Goal: Information Seeking & Learning: Learn about a topic

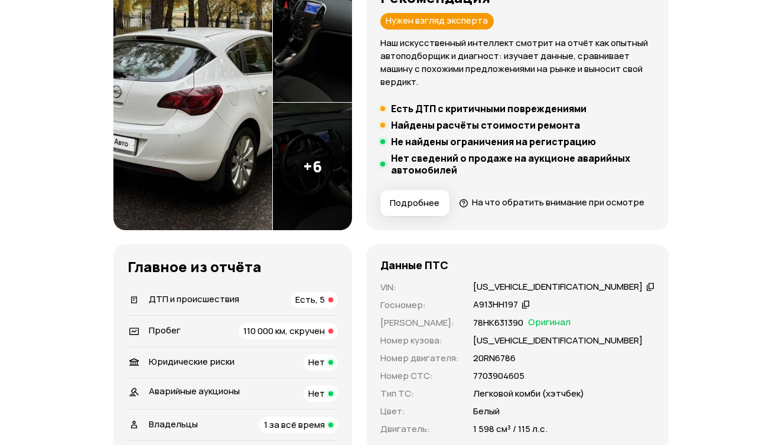
scroll to position [199, 0]
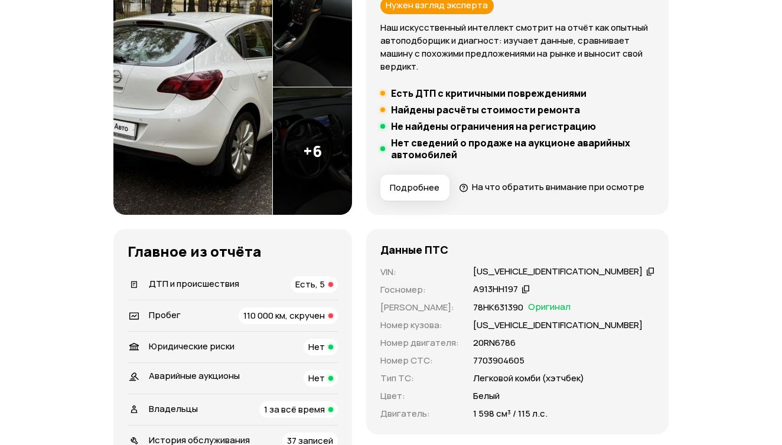
click at [333, 318] on div at bounding box center [330, 316] width 5 height 5
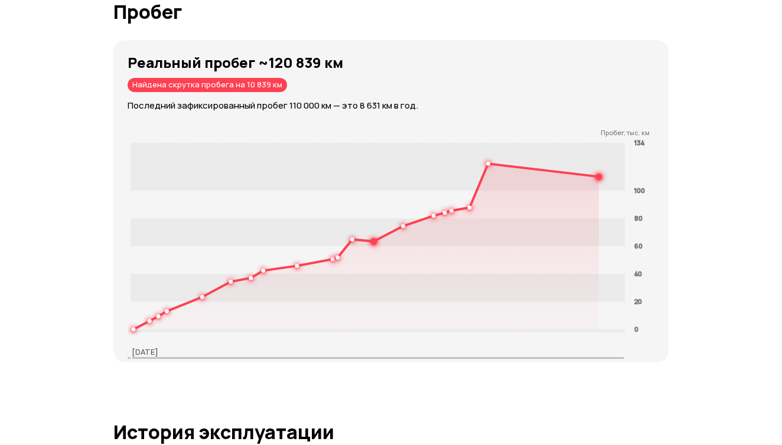
scroll to position [2012, 0]
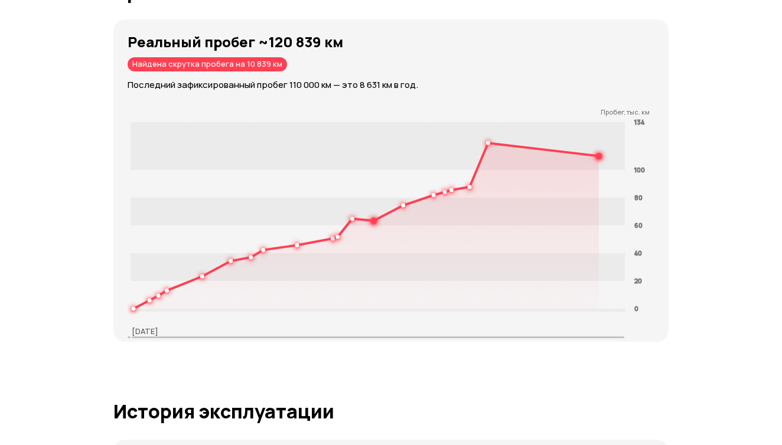
click at [203, 71] on div "Найдена скрутка пробега на 10 839 км" at bounding box center [207, 64] width 159 height 14
click at [278, 82] on div "Реальный пробег ~120 839 км Найдена скрутка пробега на 10 839 км Последний зафи…" at bounding box center [398, 63] width 541 height 58
drag, startPoint x: 289, startPoint y: 98, endPoint x: 320, endPoint y: 96, distance: 30.8
click at [322, 92] on p "Последний зафиксированный пробег 110 000 км — это 8 631 км в год." at bounding box center [398, 85] width 541 height 13
click at [320, 92] on div "Реальный пробег ~120 839 км Найдена скрутка пробега на 10 839 км Последний зафи…" at bounding box center [398, 63] width 541 height 58
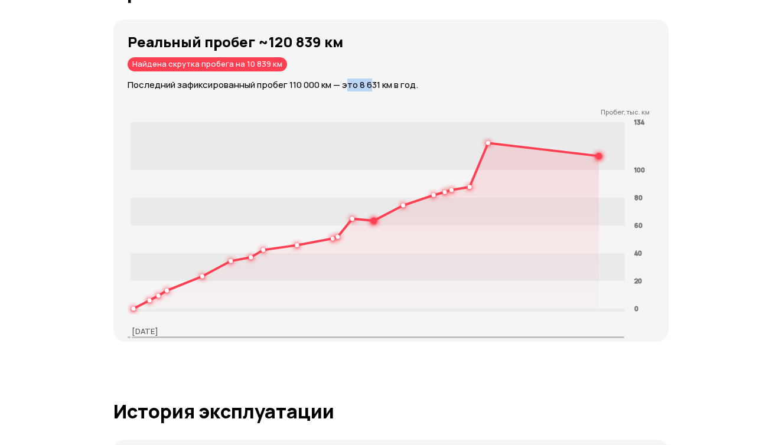
drag, startPoint x: 346, startPoint y: 105, endPoint x: 370, endPoint y: 99, distance: 24.4
click at [370, 92] on p "Последний зафиксированный пробег 110 000 км — это 8 631 км в год." at bounding box center [398, 85] width 541 height 13
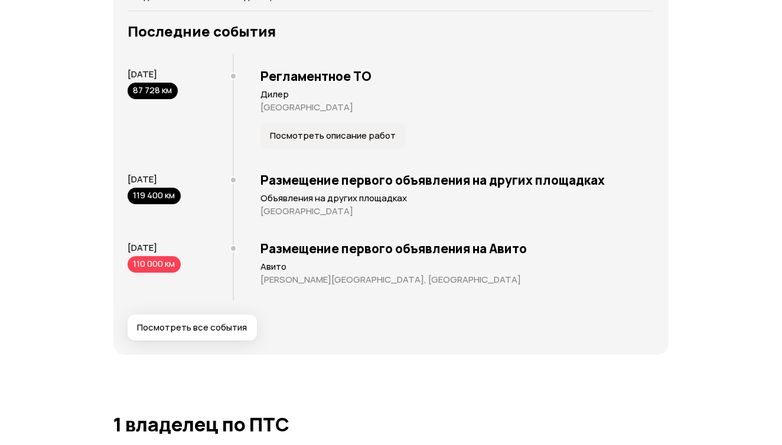
scroll to position [2477, 0]
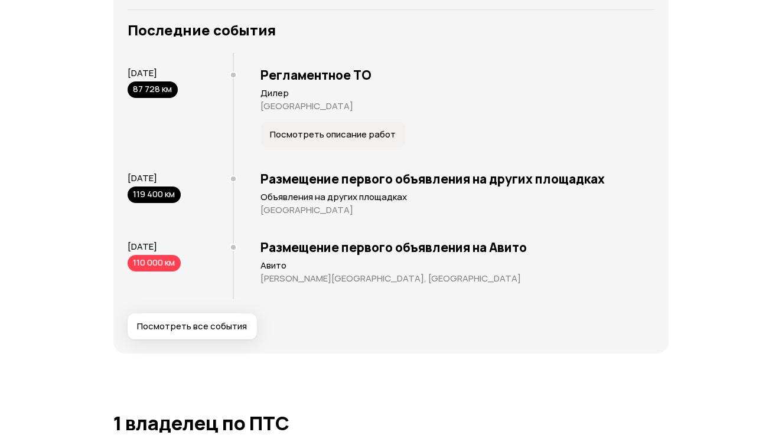
click at [242, 333] on span "Посмотреть все события" at bounding box center [192, 327] width 110 height 12
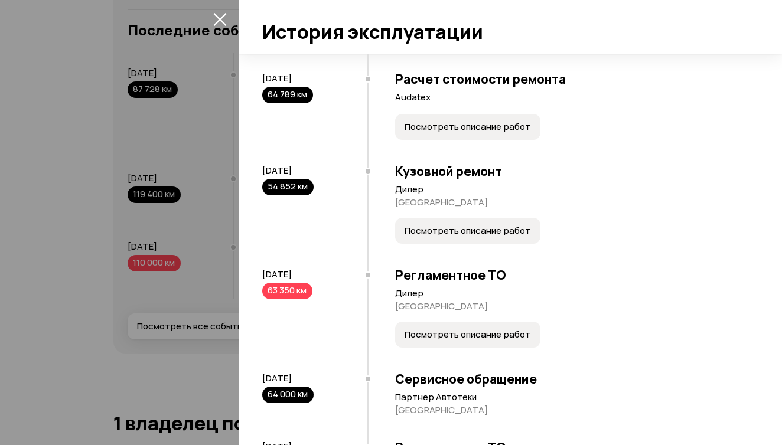
scroll to position [2168, 0]
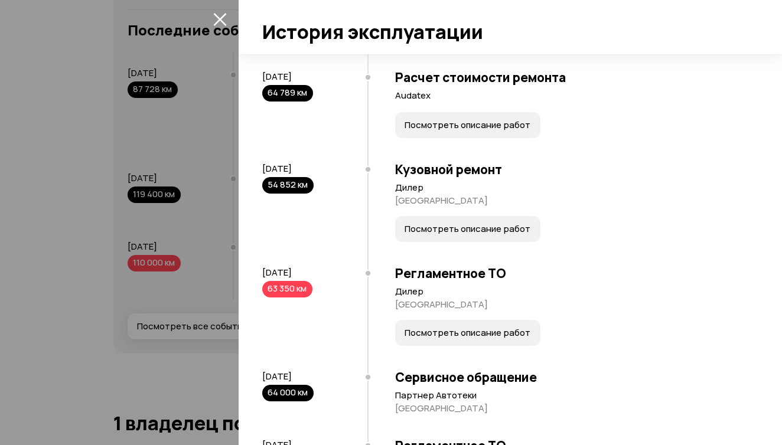
drag, startPoint x: 285, startPoint y: 287, endPoint x: 301, endPoint y: 287, distance: 15.9
click at [301, 287] on div "63 350 км" at bounding box center [287, 289] width 50 height 17
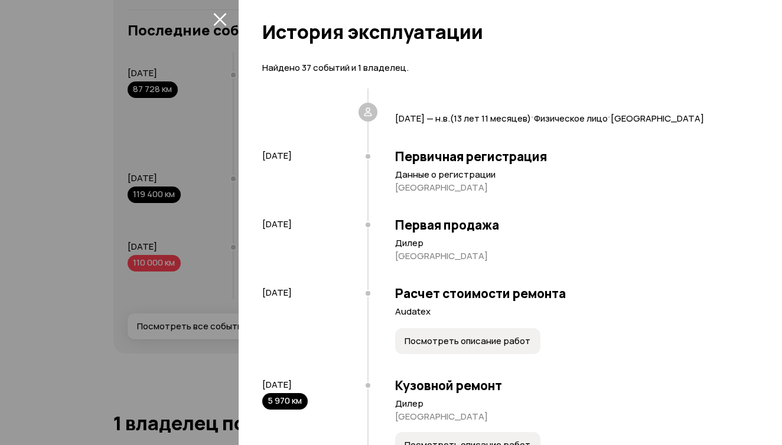
scroll to position [0, 0]
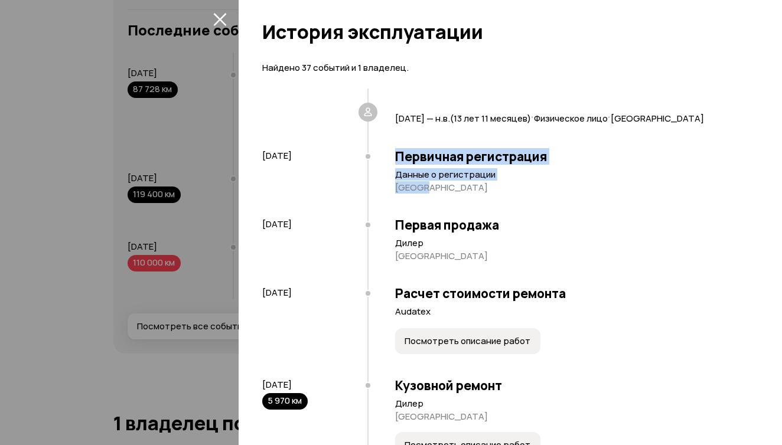
drag, startPoint x: 375, startPoint y: 150, endPoint x: 432, endPoint y: 184, distance: 65.9
click at [432, 184] on div "Первичная регистрация Данные о регистрации Москва" at bounding box center [556, 174] width 379 height 69
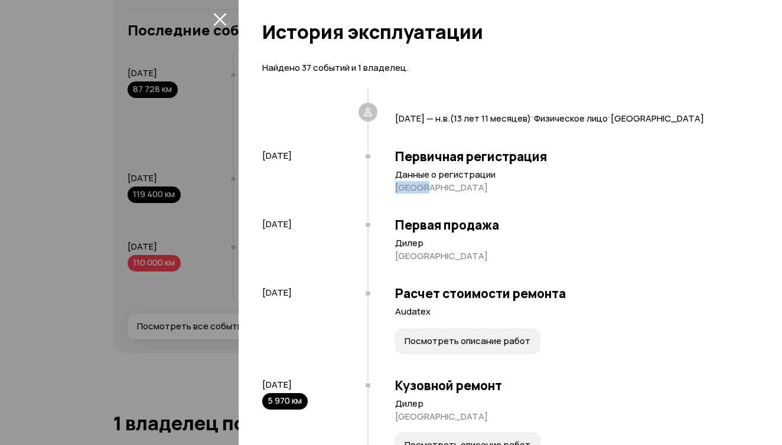
click at [428, 180] on article "Данные о регистрации [GEOGRAPHIC_DATA]" at bounding box center [570, 181] width 351 height 25
click at [489, 188] on p "[GEOGRAPHIC_DATA]" at bounding box center [570, 188] width 351 height 12
drag, startPoint x: 393, startPoint y: 223, endPoint x: 445, endPoint y: 254, distance: 60.9
click at [445, 254] on div "Первая продажа Дилер [GEOGRAPHIC_DATA]" at bounding box center [556, 243] width 379 height 69
click at [445, 254] on p "[GEOGRAPHIC_DATA]" at bounding box center [570, 256] width 351 height 12
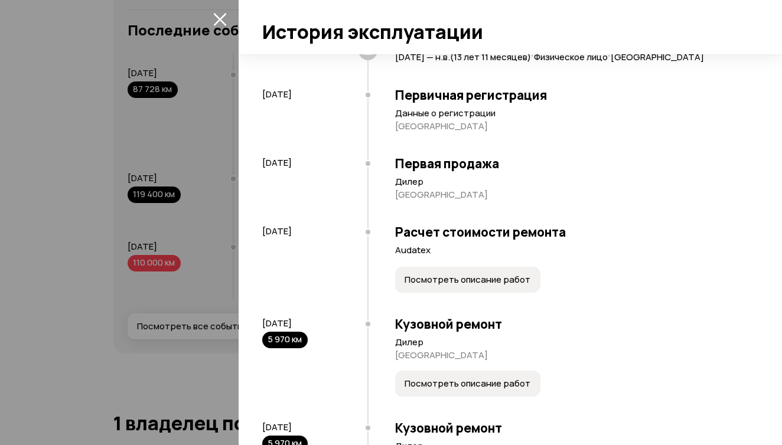
scroll to position [80, 0]
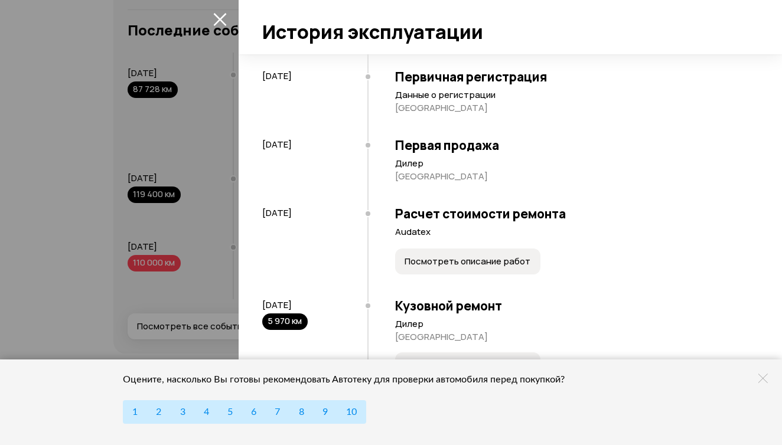
click at [213, 20] on icon "закрыть" at bounding box center [220, 19] width 14 height 14
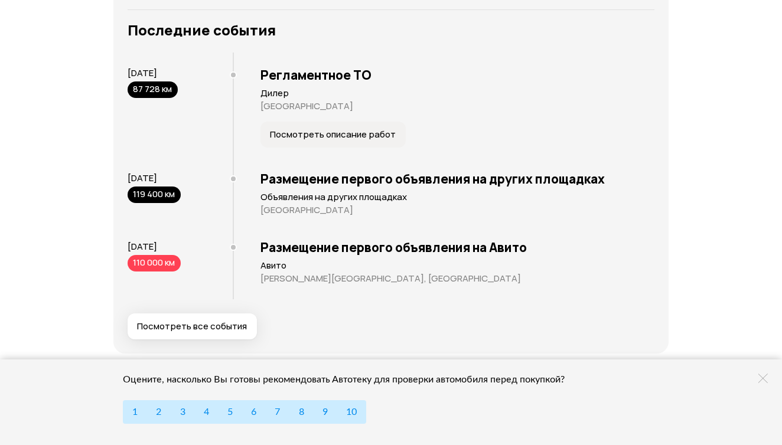
click at [84, 84] on div "Отчёт от [DATE] Полностью сформирован   Скачать PDF   Поделиться Opel ASTRA, 20…" at bounding box center [391, 6] width 782 height 4880
